Goal: Information Seeking & Learning: Check status

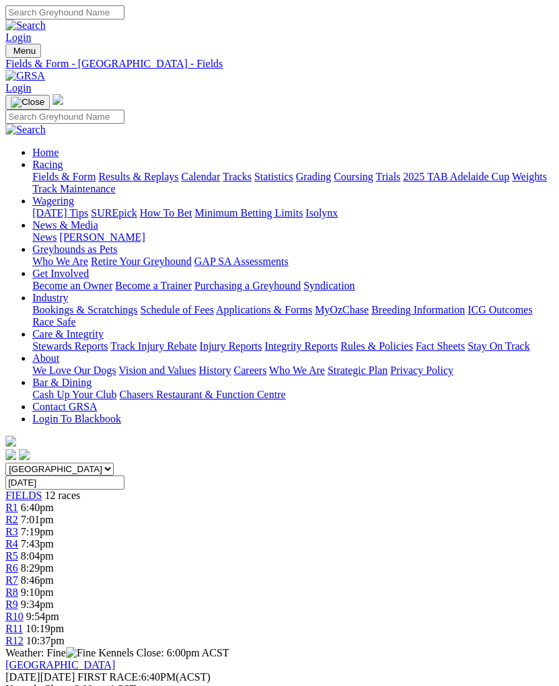
click at [11, 54] on img "Toggle navigation" at bounding box center [11, 54] width 0 height 0
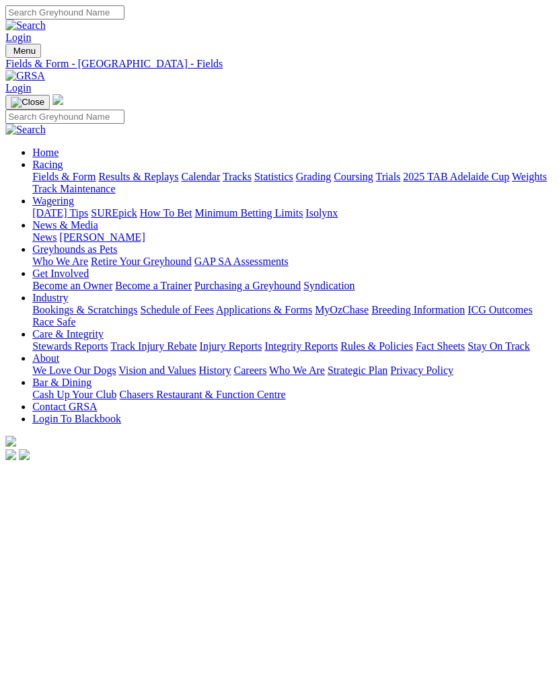
scroll to position [0, 1]
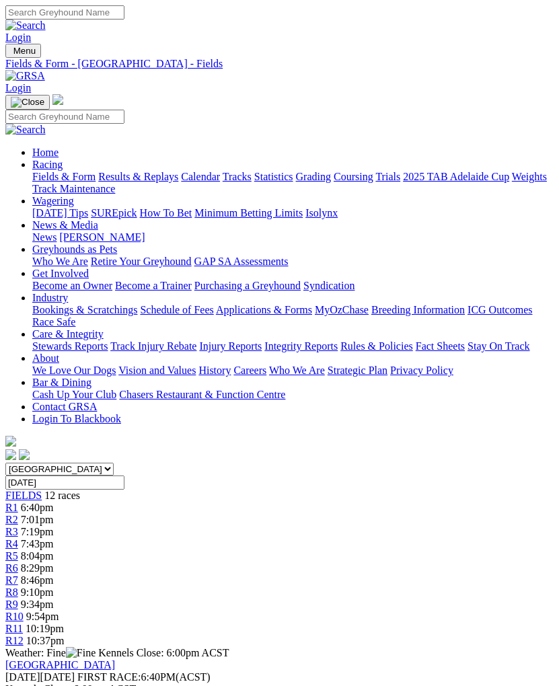
click at [149, 182] on link "Results & Replays" at bounding box center [138, 176] width 80 height 11
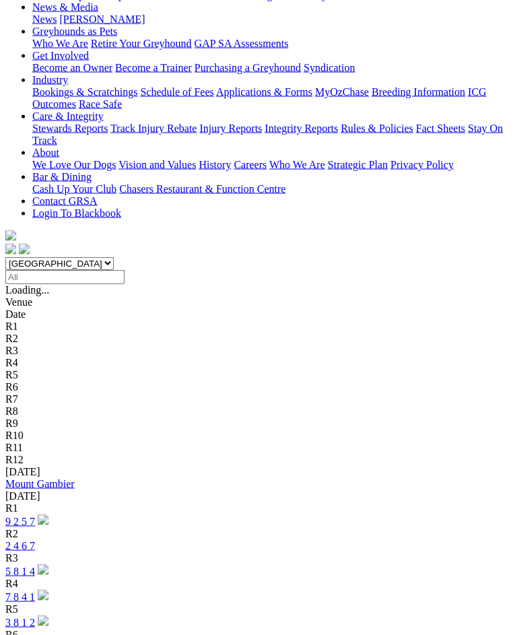
scroll to position [217, 0]
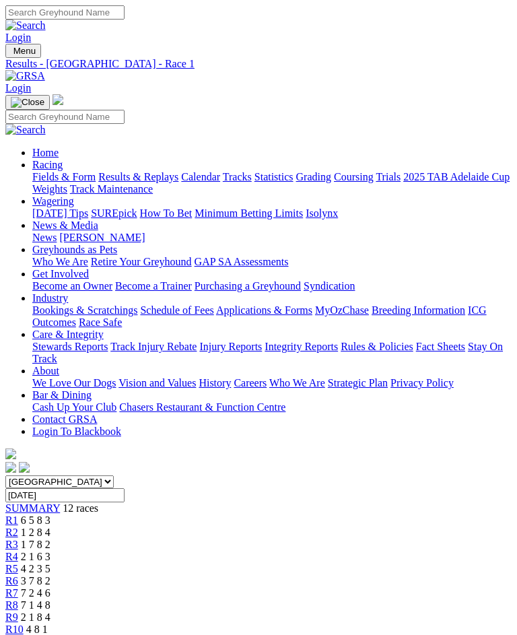
click at [18, 550] on link "R4" at bounding box center [11, 555] width 13 height 11
click at [18, 563] on span "R5" at bounding box center [11, 568] width 13 height 11
click at [18, 611] on span "R9" at bounding box center [11, 616] width 13 height 11
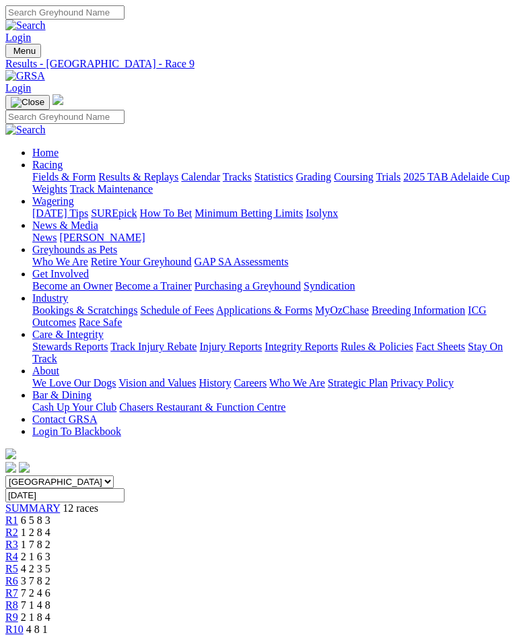
click at [11, 54] on img "Toggle navigation" at bounding box center [11, 54] width 0 height 0
click at [96, 182] on link "Fields & Form" at bounding box center [63, 176] width 63 height 11
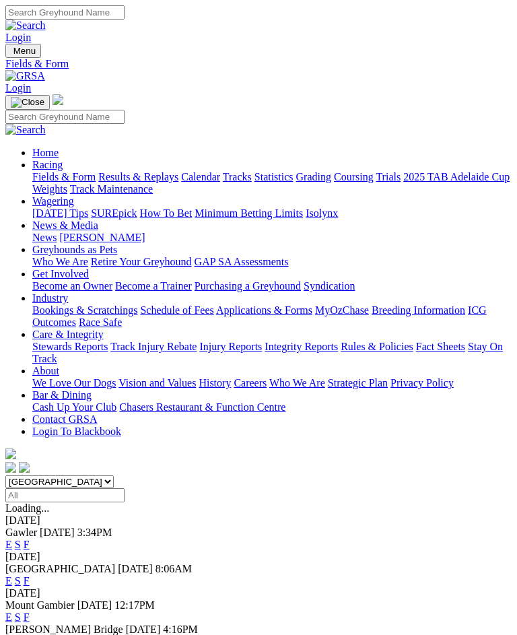
click at [30, 538] on link "F" at bounding box center [27, 543] width 6 height 11
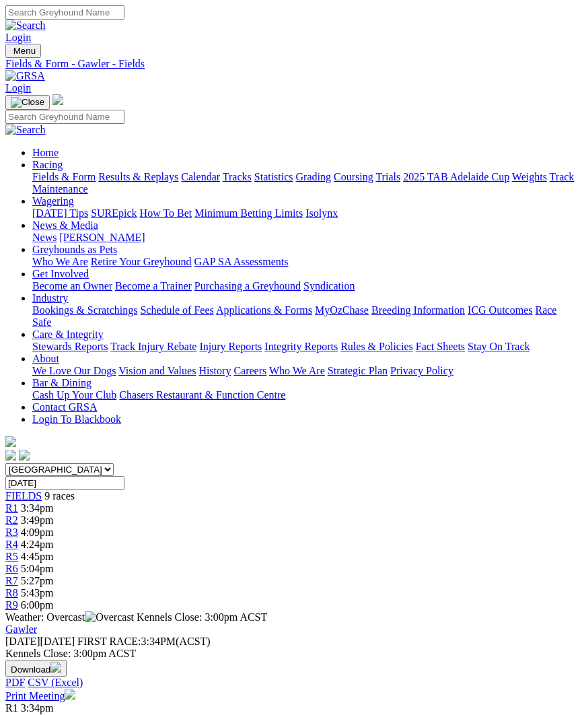
click at [11, 54] on img "Toggle navigation" at bounding box center [11, 54] width 0 height 0
click at [104, 340] on link "Care & Integrity" at bounding box center [67, 333] width 71 height 11
click at [264, 351] on link "Integrity Reports" at bounding box center [300, 345] width 73 height 11
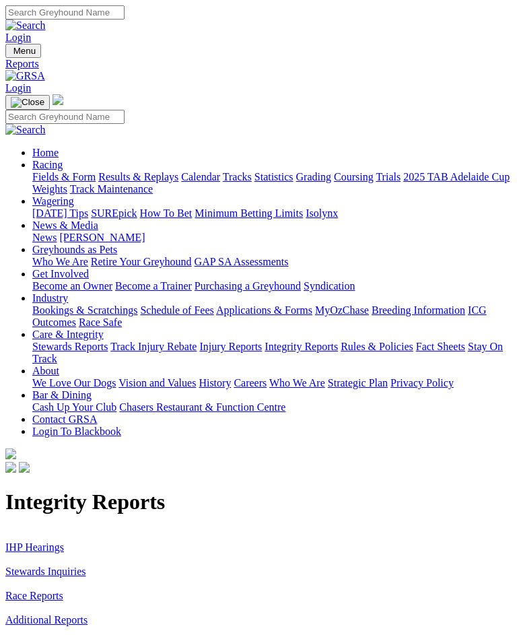
click at [52, 541] on link "IHP Hearings" at bounding box center [34, 546] width 59 height 11
click at [78, 565] on link "Stewards Inquiries" at bounding box center [45, 570] width 81 height 11
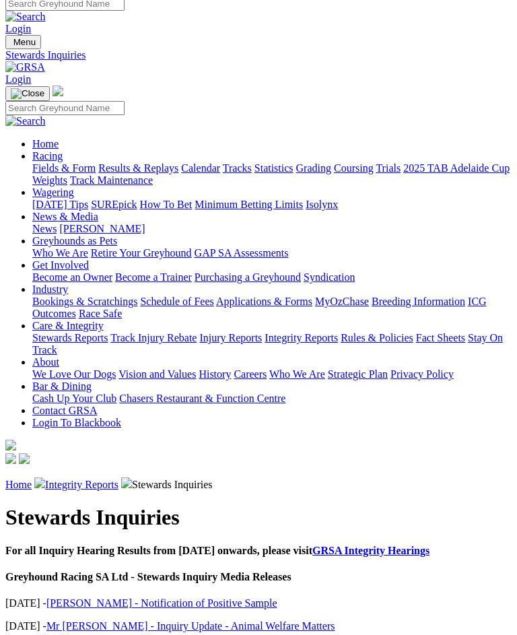
scroll to position [8, 0]
click at [55, 598] on p "[DATE] - [PERSON_NAME] - Notification of Positive Sample" at bounding box center [258, 604] width 506 height 12
click at [207, 598] on link "[PERSON_NAME] - Notification of Positive Sample" at bounding box center [161, 603] width 231 height 11
